Goal: Find specific page/section: Find specific page/section

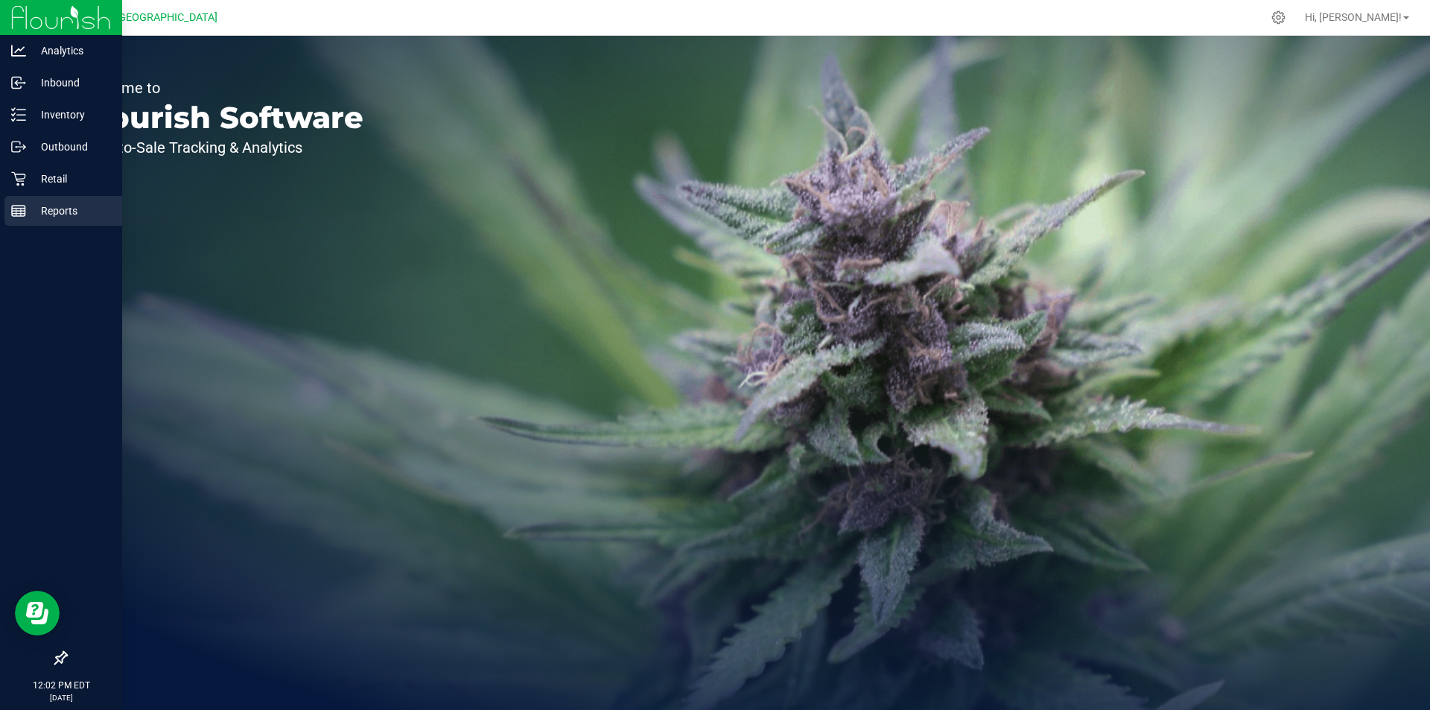
click at [42, 197] on div "Reports" at bounding box center [63, 211] width 118 height 30
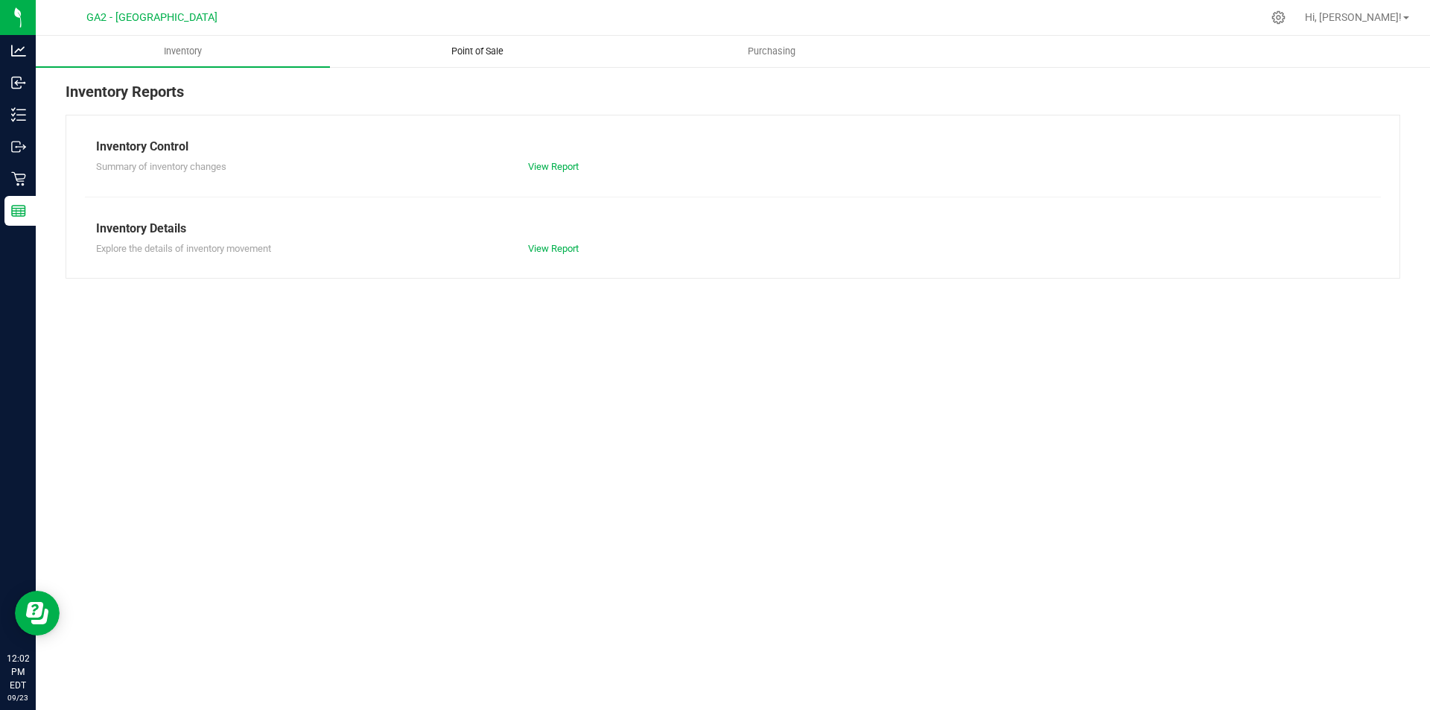
click at [491, 42] on uib-tab-heading "Point of Sale" at bounding box center [477, 51] width 293 height 30
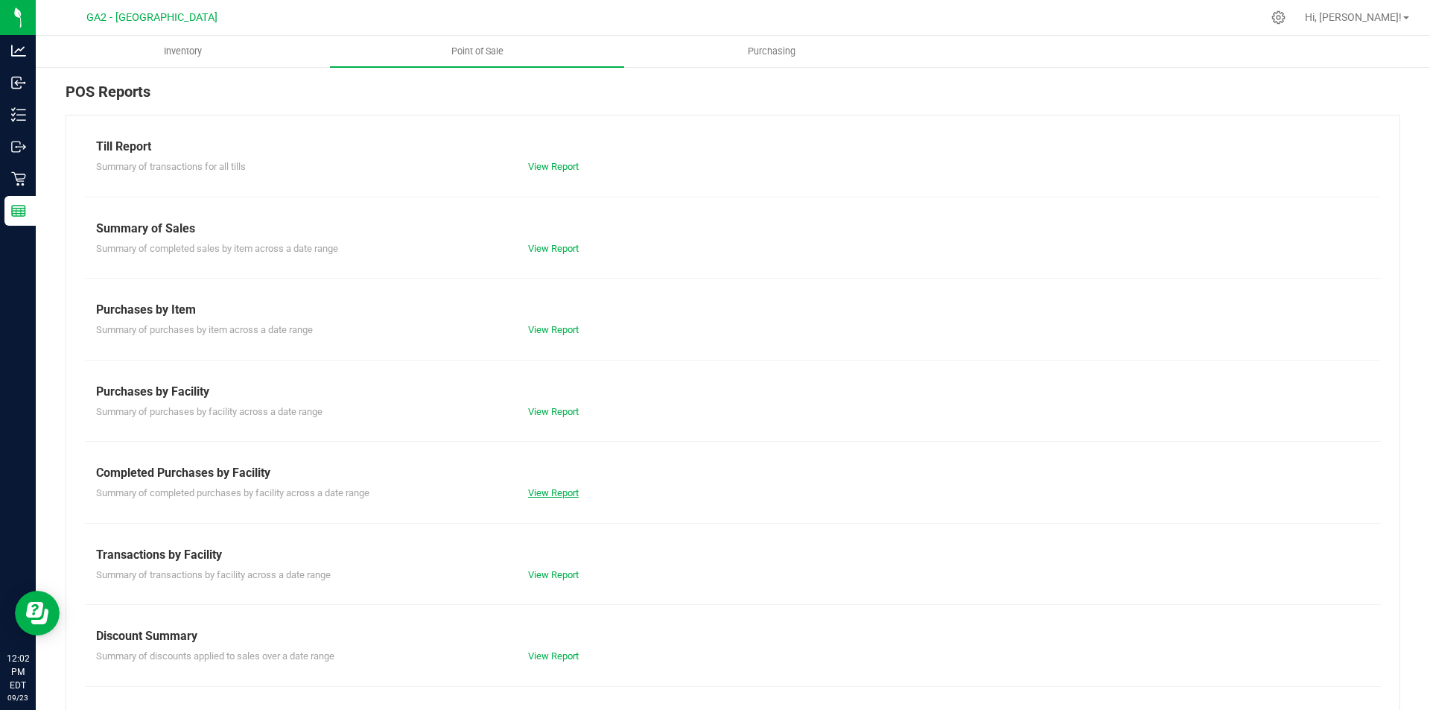
click at [556, 489] on link "View Report" at bounding box center [553, 492] width 51 height 11
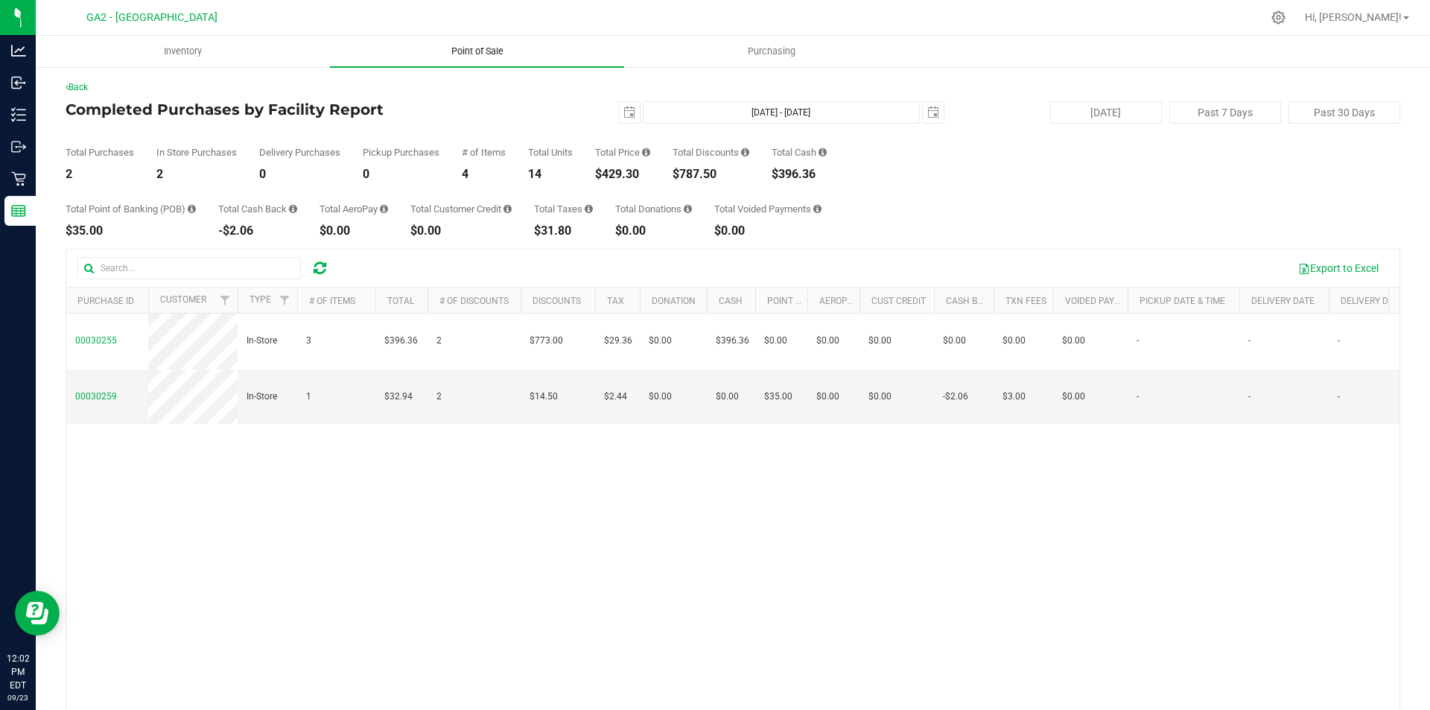
click at [485, 59] on uib-tab-heading "Point of Sale" at bounding box center [477, 51] width 294 height 31
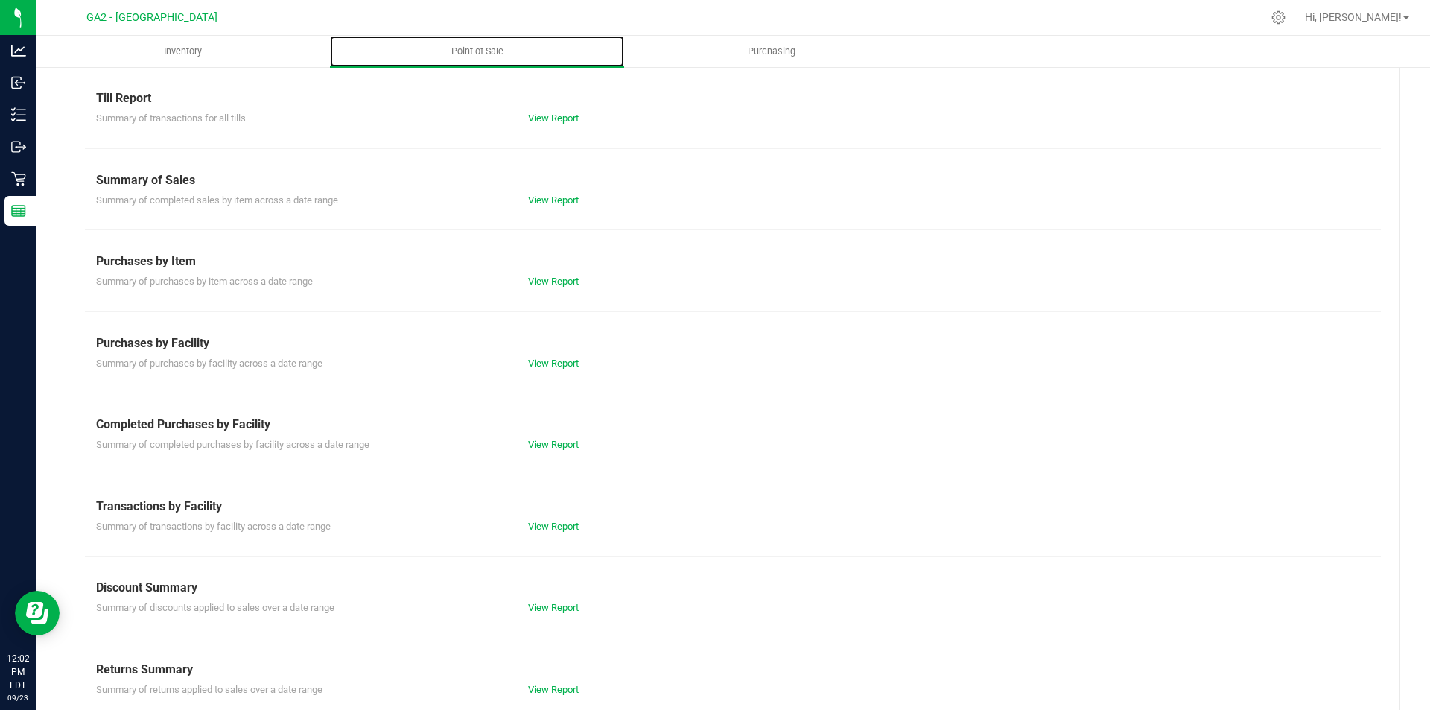
scroll to position [73, 0]
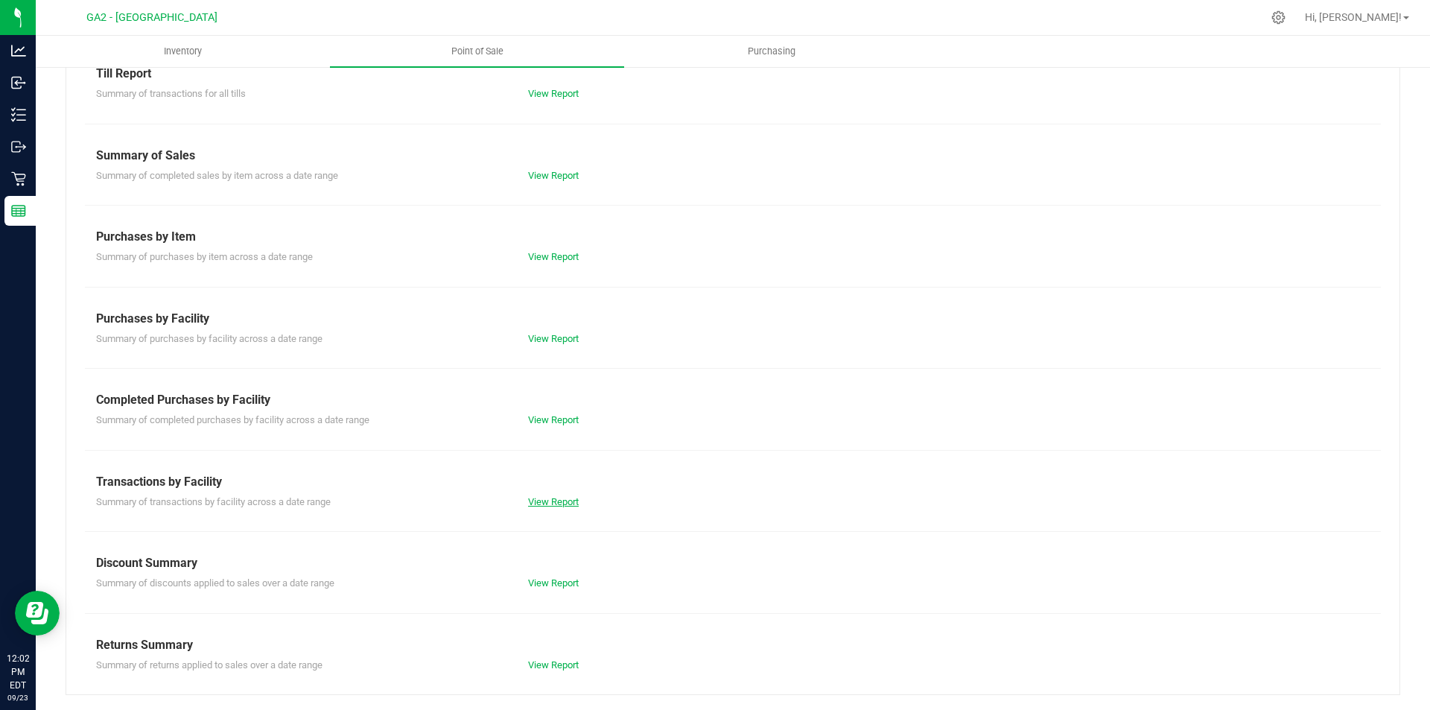
click at [553, 504] on link "View Report" at bounding box center [553, 501] width 51 height 11
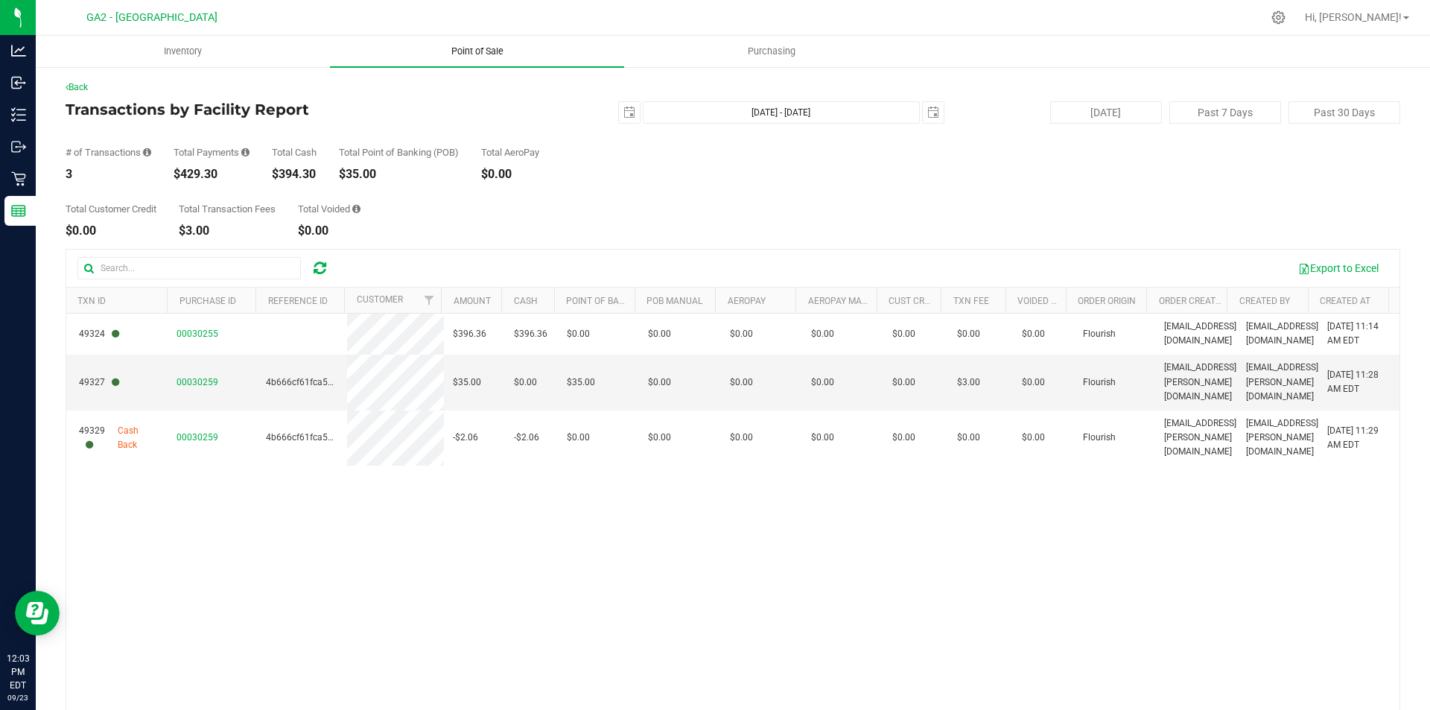
click at [524, 54] on uib-tab-heading "Point of Sale" at bounding box center [477, 51] width 294 height 31
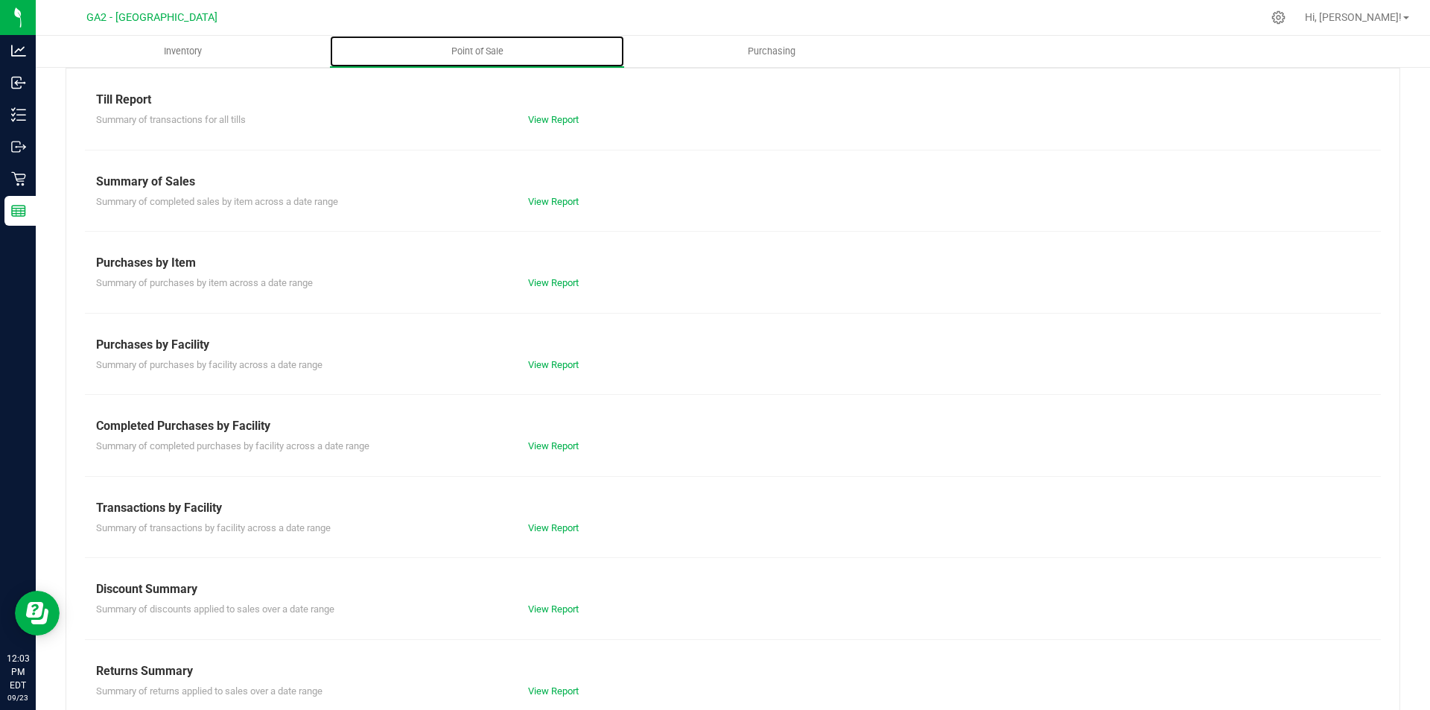
scroll to position [73, 0]
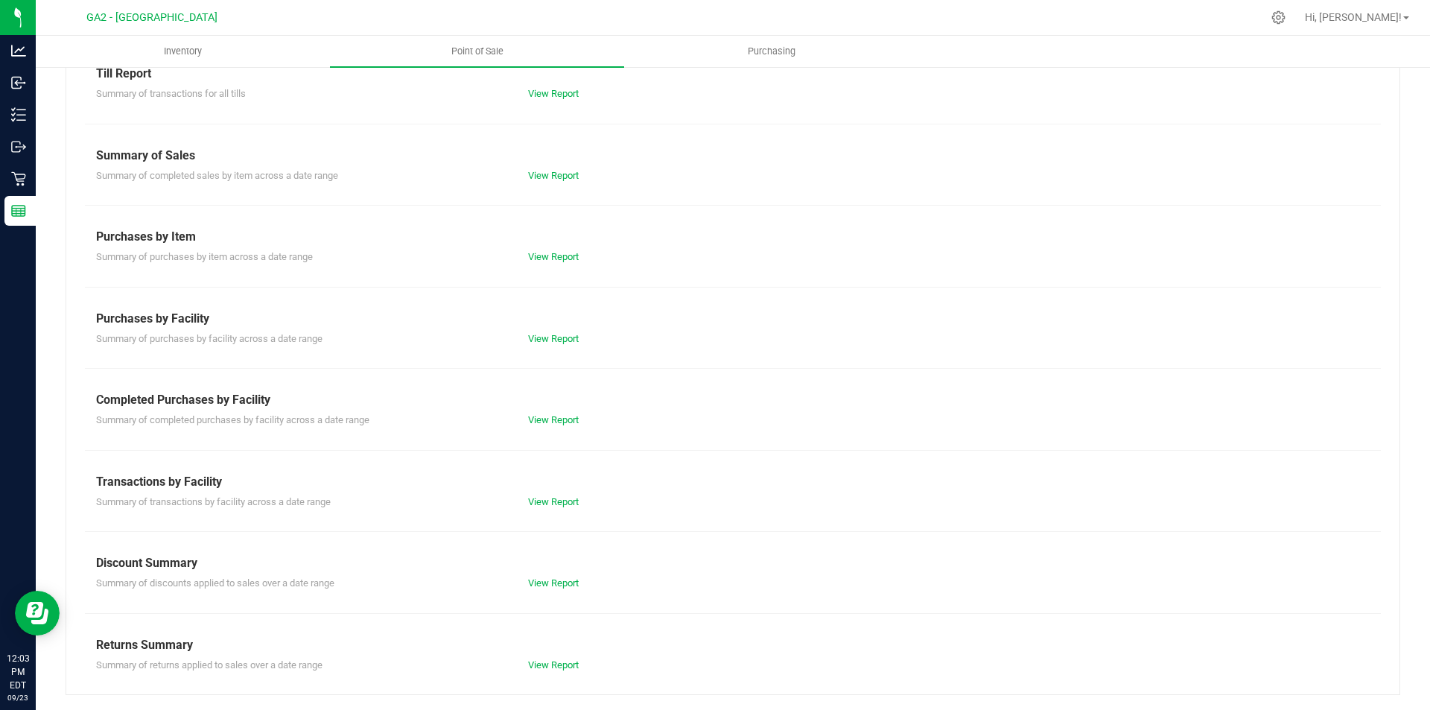
click at [550, 407] on div "Completed Purchases by Facility" at bounding box center [733, 400] width 1274 height 18
click at [555, 423] on link "View Report" at bounding box center [553, 419] width 51 height 11
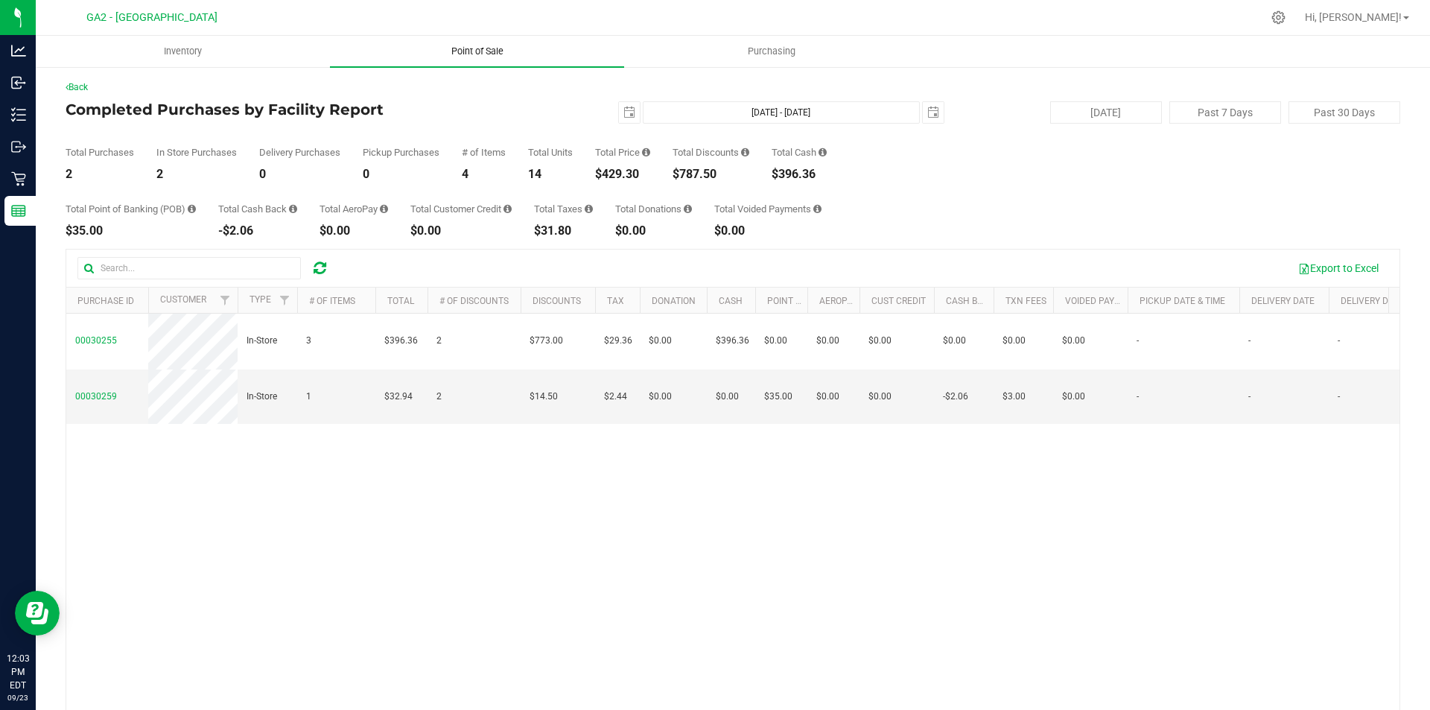
click at [504, 52] on span "Point of Sale" at bounding box center [477, 51] width 92 height 13
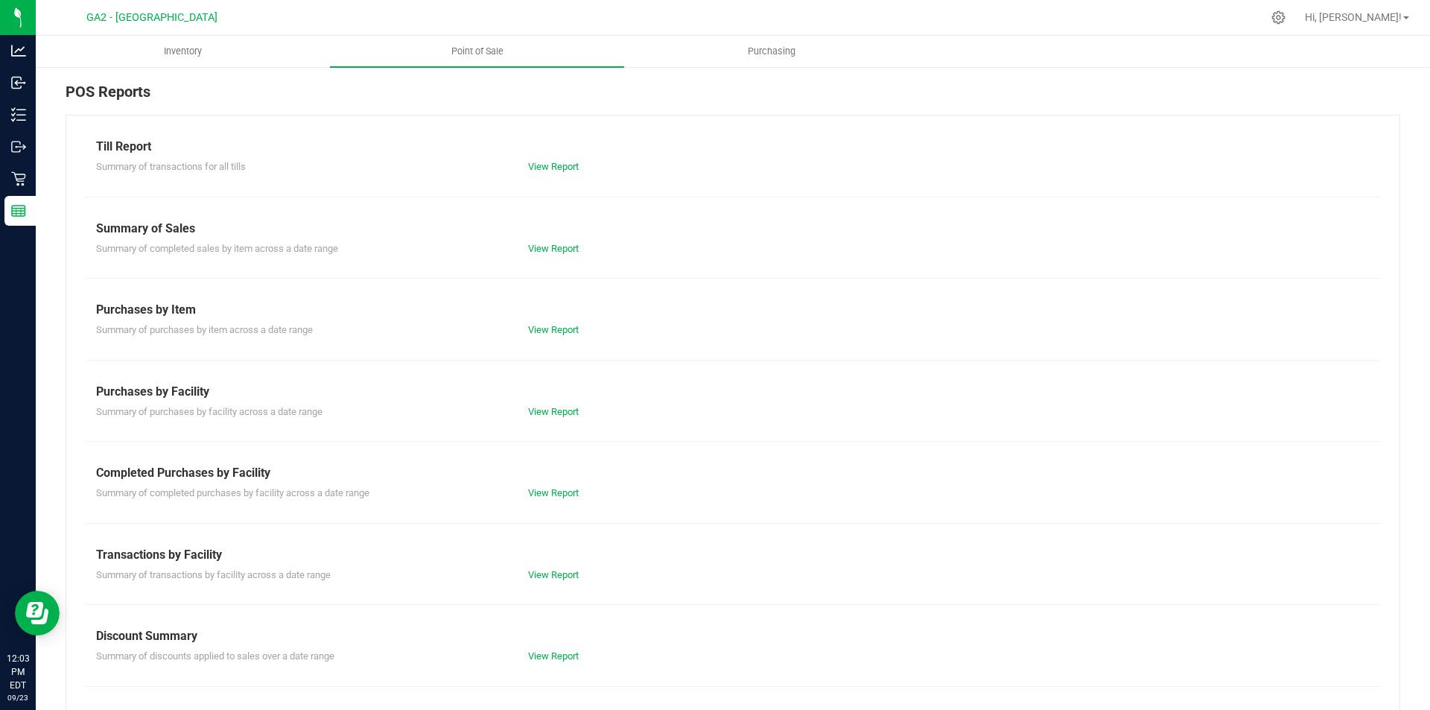
click at [556, 337] on div "Till Report Summary of transactions for all tills View Report Summary of Sales …" at bounding box center [733, 441] width 1335 height 653
click at [559, 327] on link "View Report" at bounding box center [553, 329] width 51 height 11
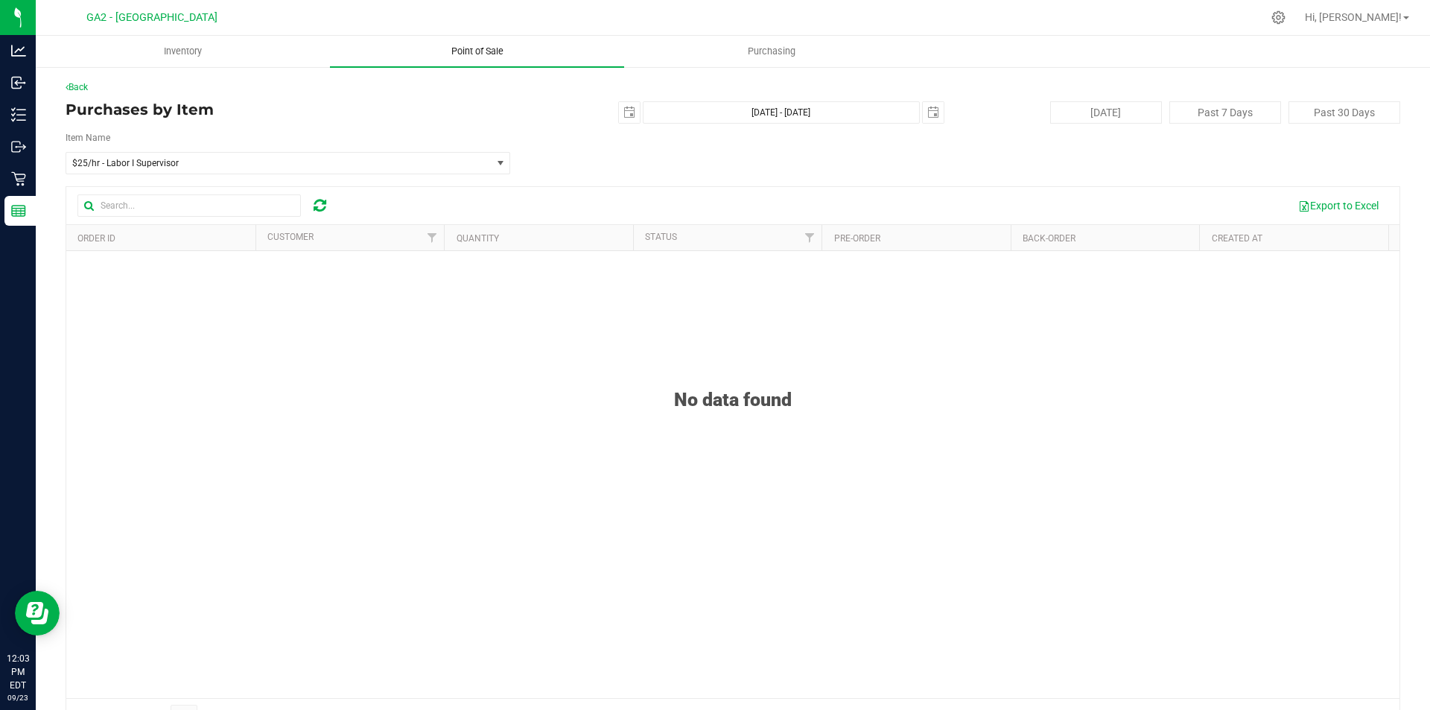
click at [539, 48] on uib-tab-heading "Point of Sale" at bounding box center [477, 51] width 294 height 31
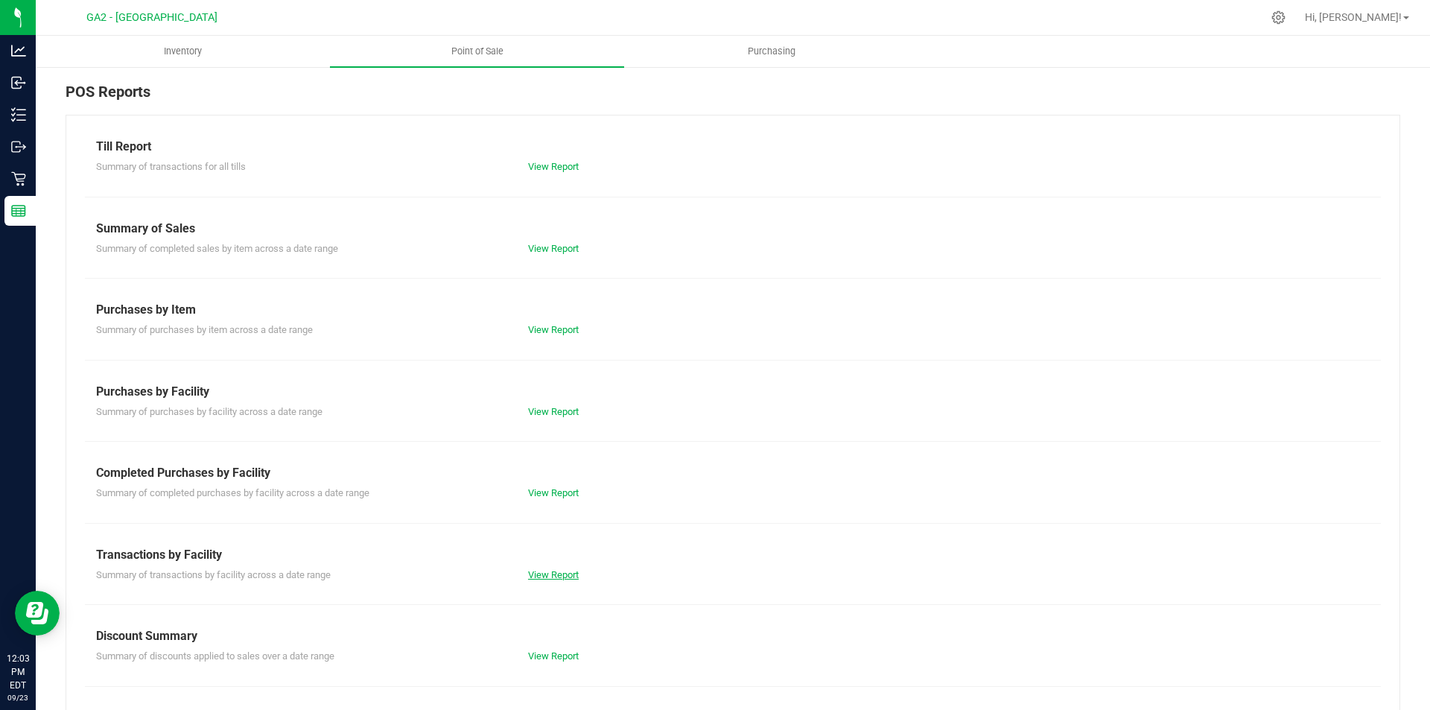
click at [558, 574] on link "View Report" at bounding box center [553, 574] width 51 height 11
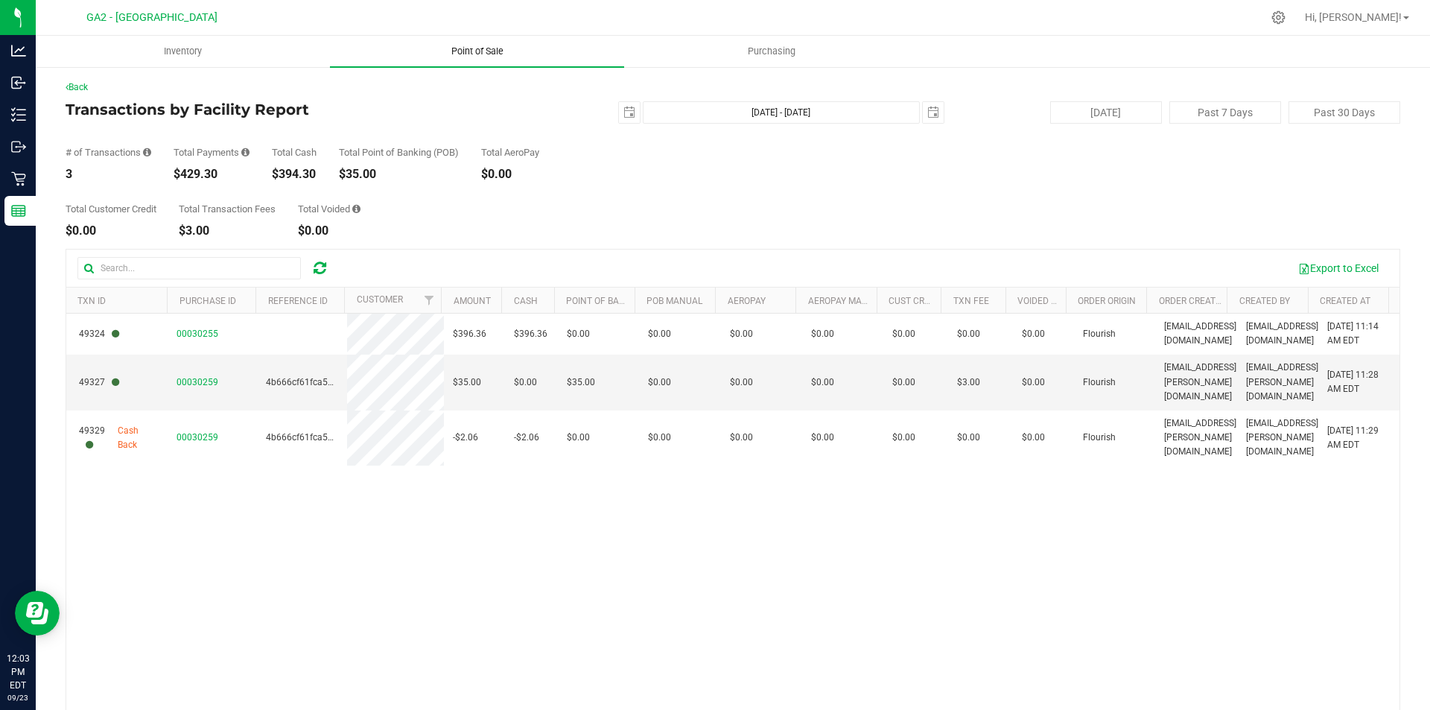
click at [498, 54] on span "Point of Sale" at bounding box center [477, 51] width 92 height 13
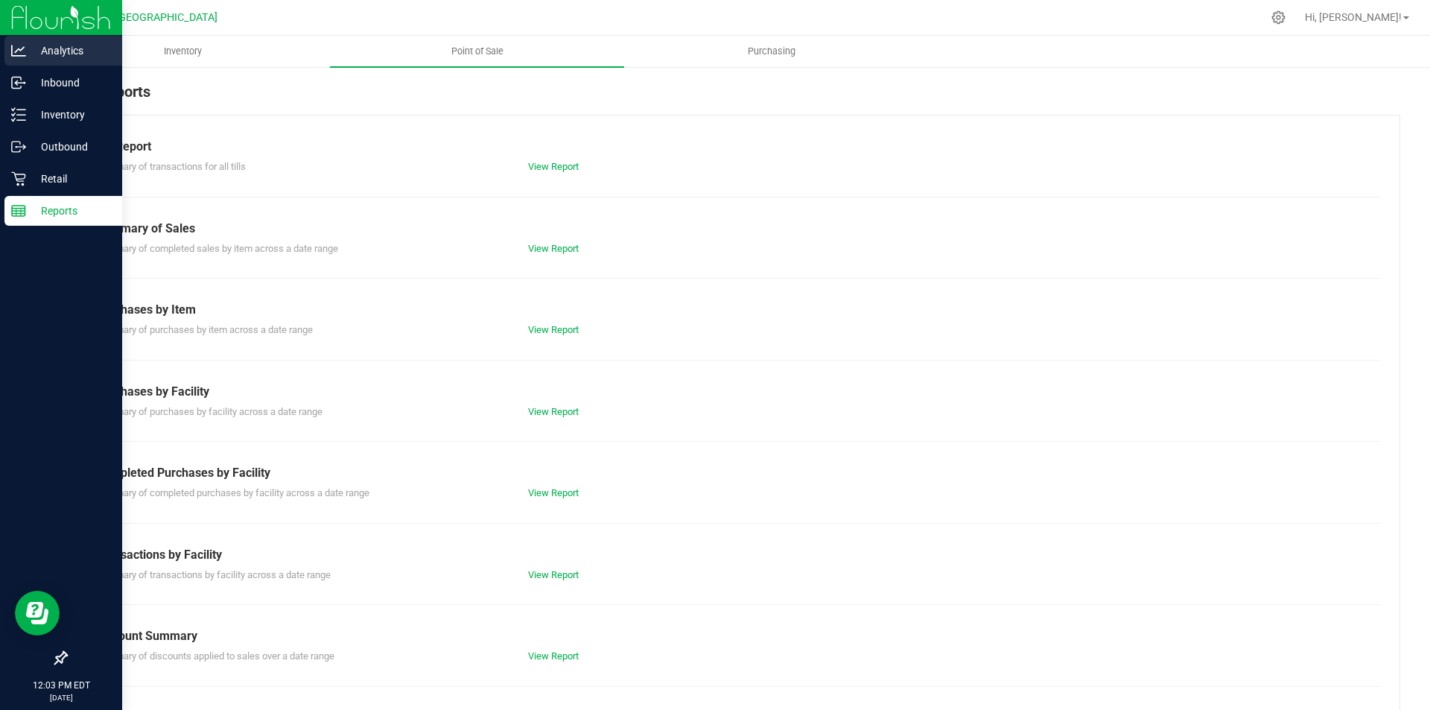
click at [26, 54] on p "Analytics" at bounding box center [70, 51] width 89 height 18
